Goal: Book appointment/travel/reservation

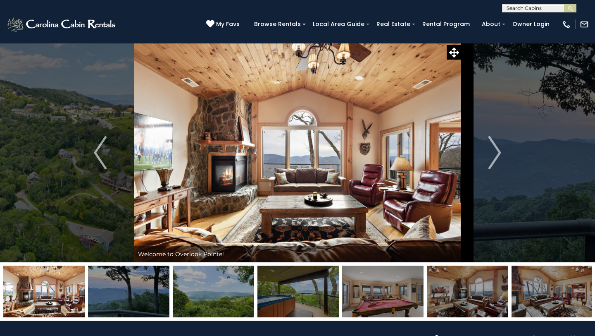
click at [518, 9] on input "text" at bounding box center [539, 10] width 72 height 8
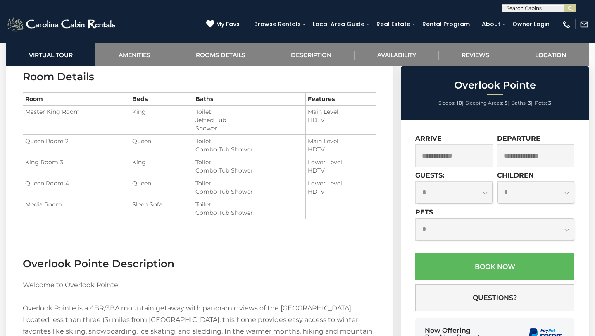
scroll to position [0, 0]
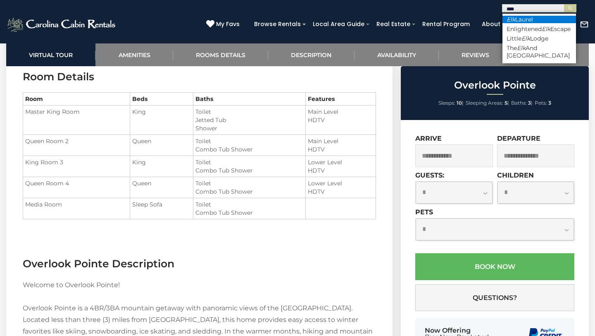
type input "***"
click at [529, 21] on li "Elk Laurel" at bounding box center [540, 19] width 74 height 7
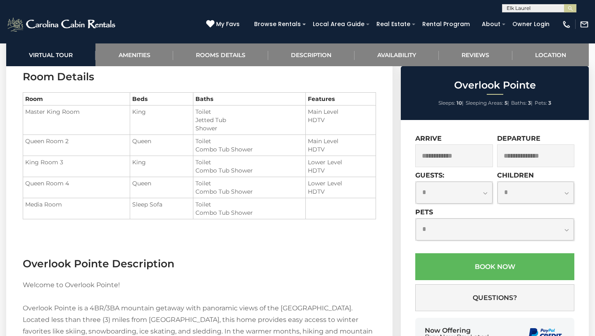
click at [572, 12] on input "text" at bounding box center [539, 9] width 72 height 8
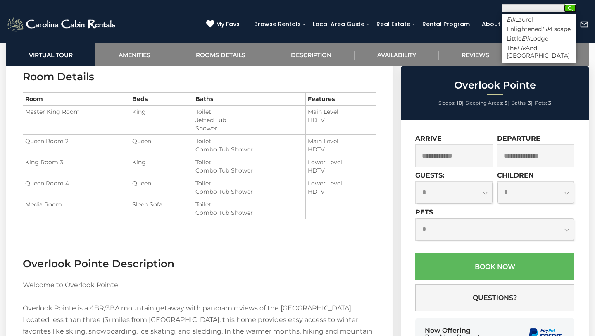
click at [571, 8] on img "submit" at bounding box center [571, 8] width 6 height 6
